Goal: Transaction & Acquisition: Purchase product/service

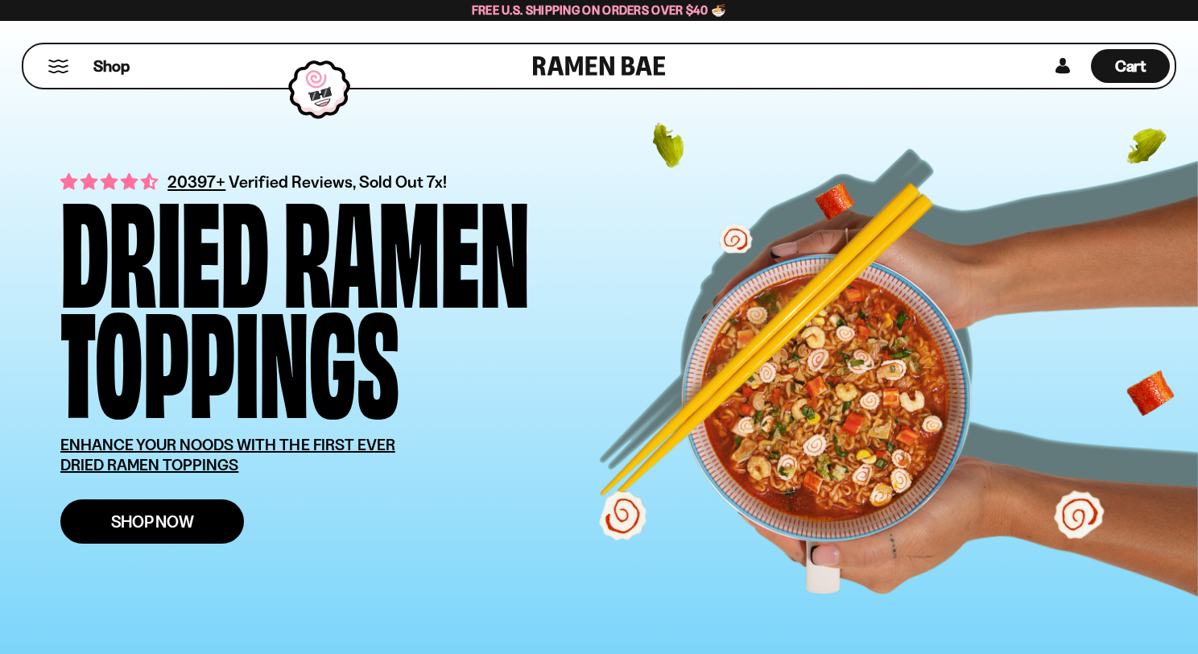
click at [172, 519] on span "Shop Now" at bounding box center [152, 521] width 83 height 17
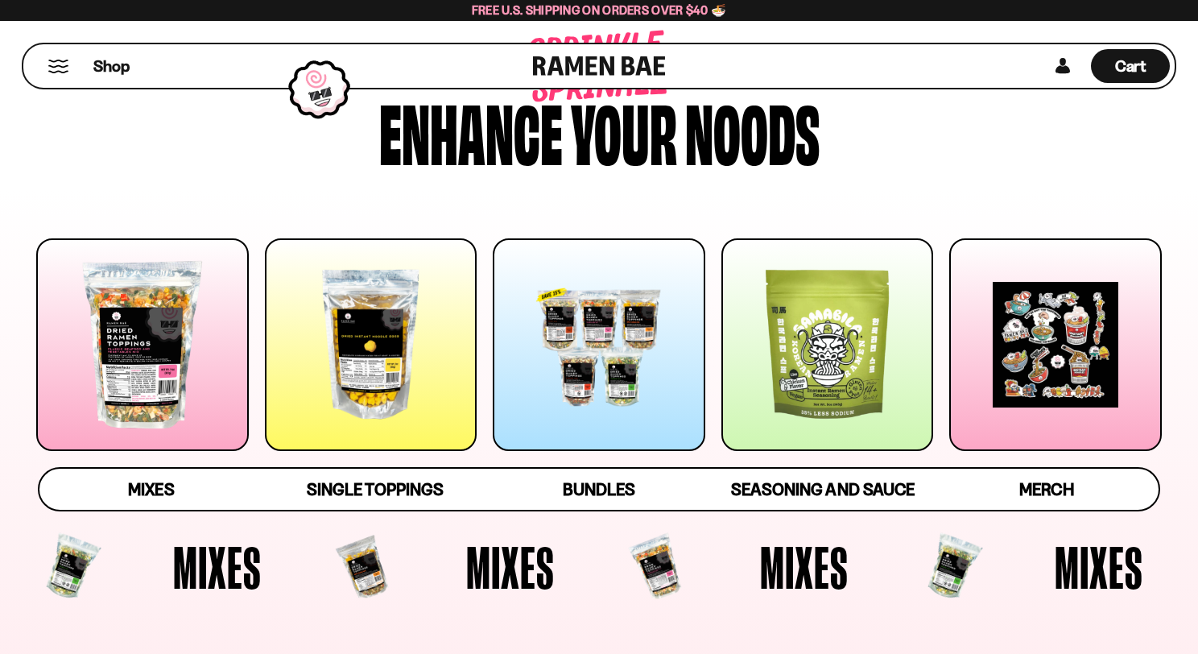
scroll to position [91, 0]
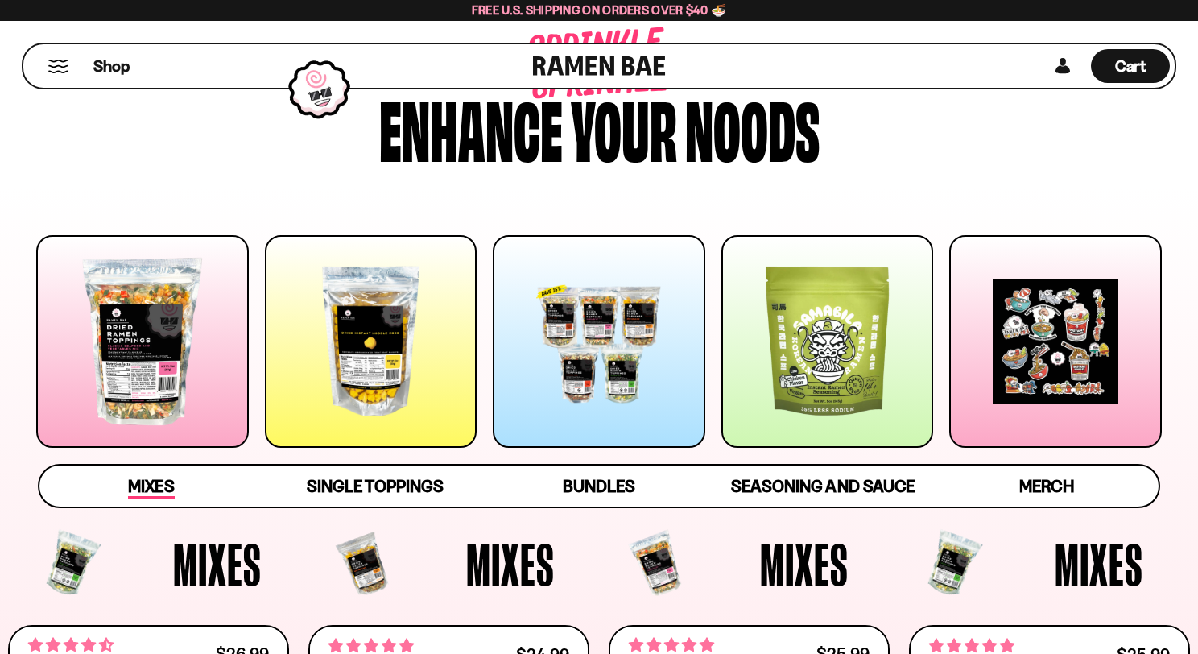
click at [159, 495] on span "Mixes" at bounding box center [151, 487] width 46 height 23
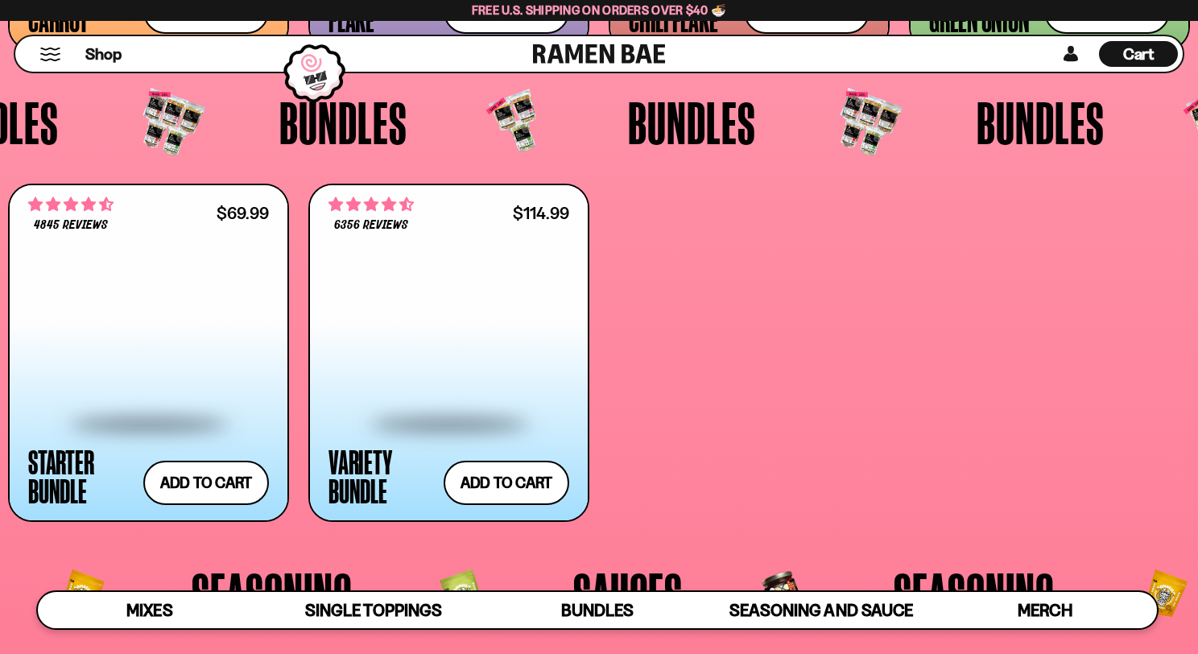
scroll to position [3265, 0]
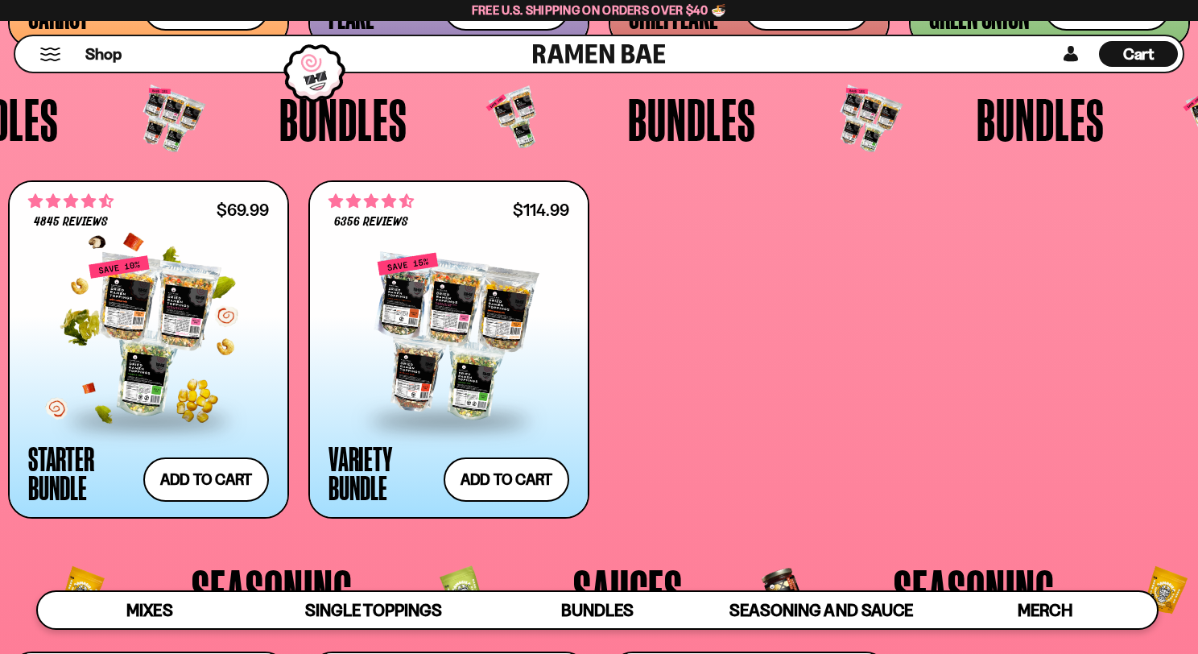
click at [145, 382] on div at bounding box center [148, 336] width 241 height 163
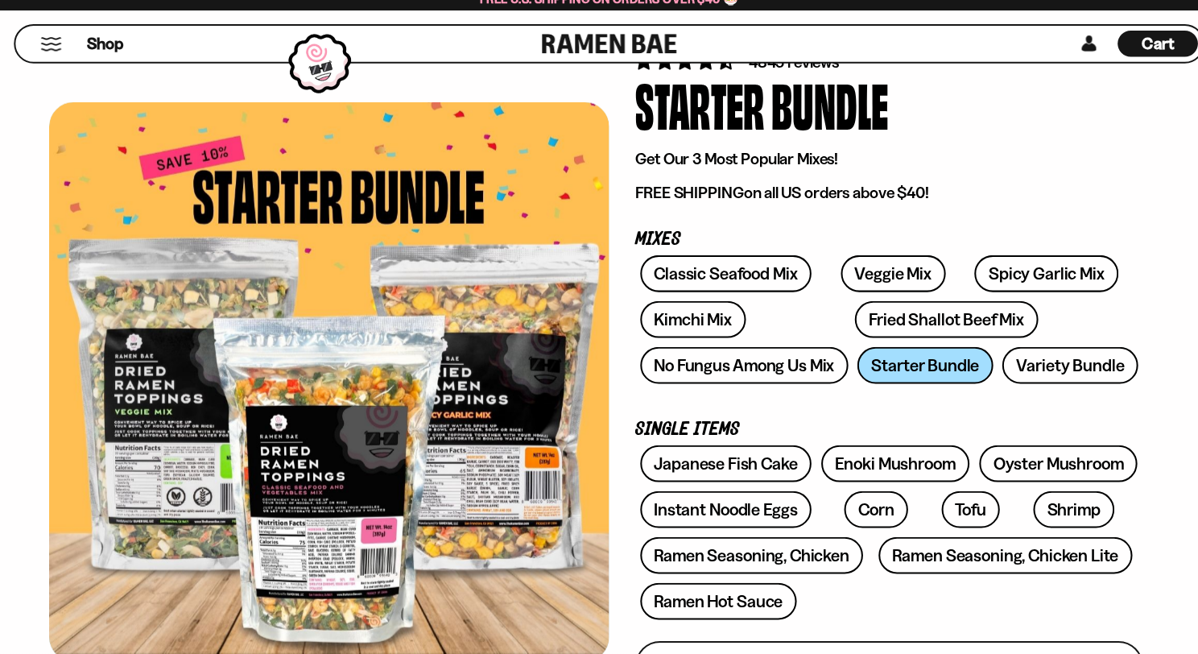
scroll to position [126, 0]
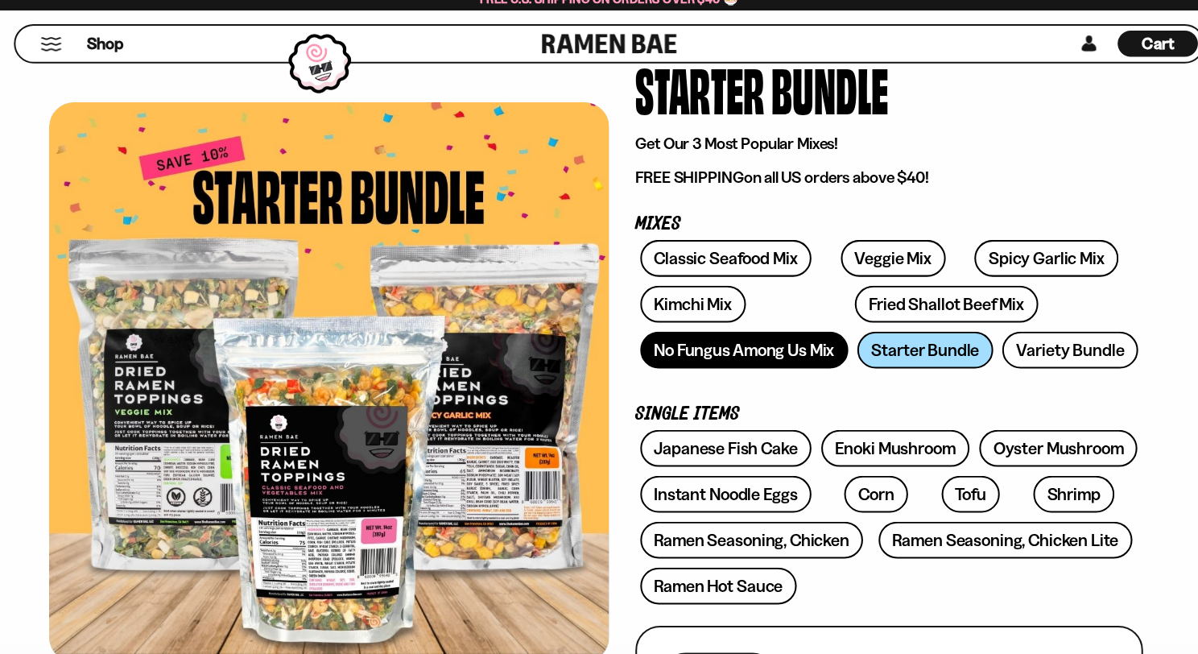
click at [713, 345] on link "No Fungus Among Us Mix" at bounding box center [732, 355] width 205 height 36
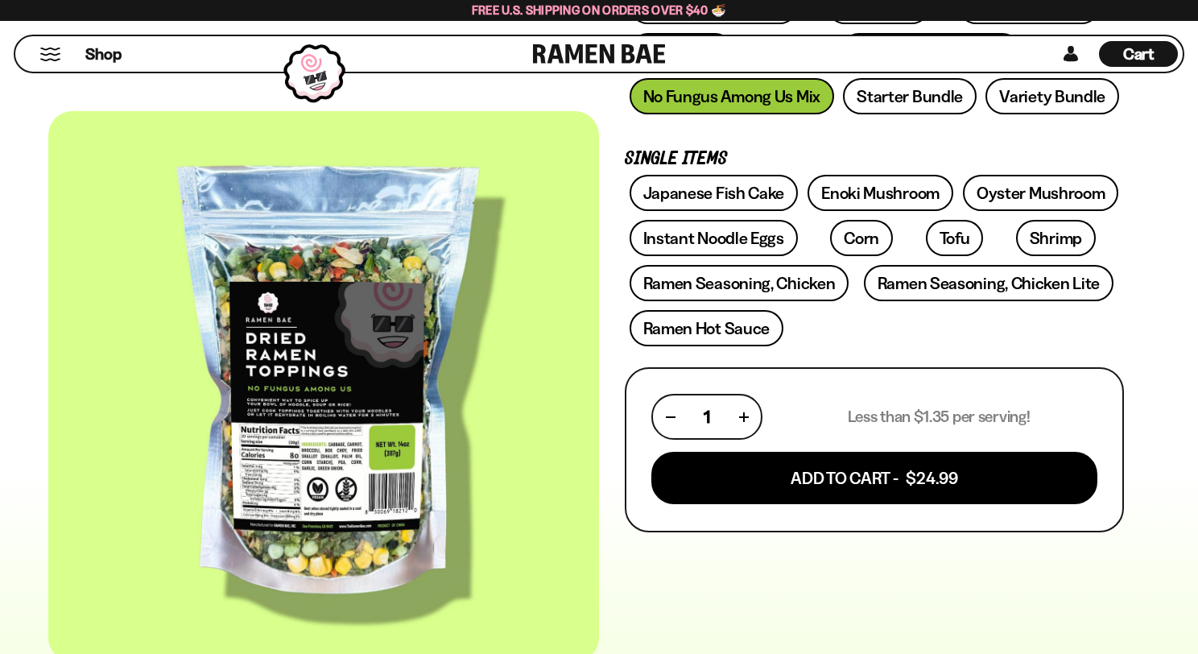
scroll to position [333, 0]
